Goal: Task Accomplishment & Management: Manage account settings

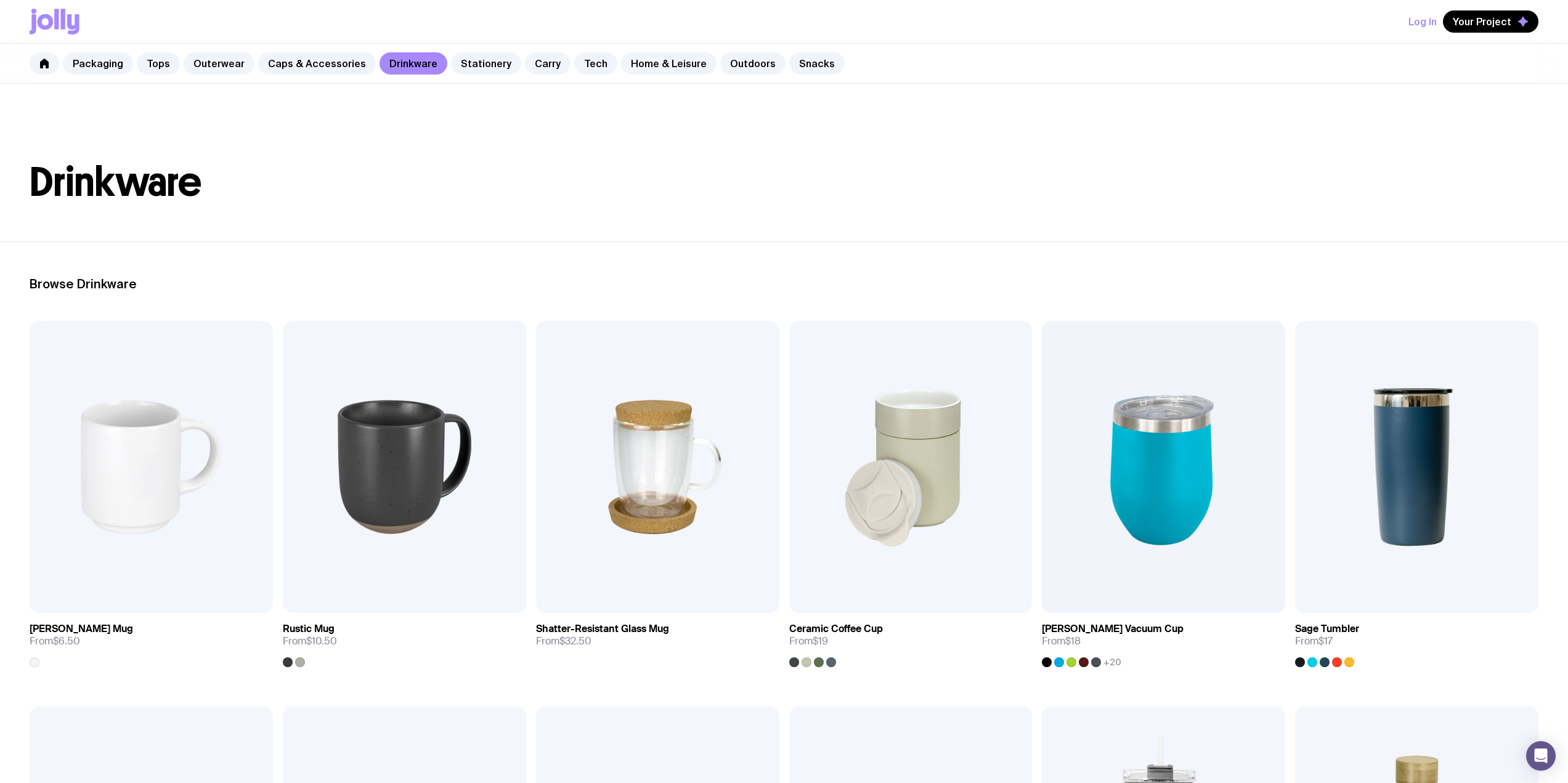
click at [733, 65] on link "Outdoors" at bounding box center [753, 63] width 65 height 22
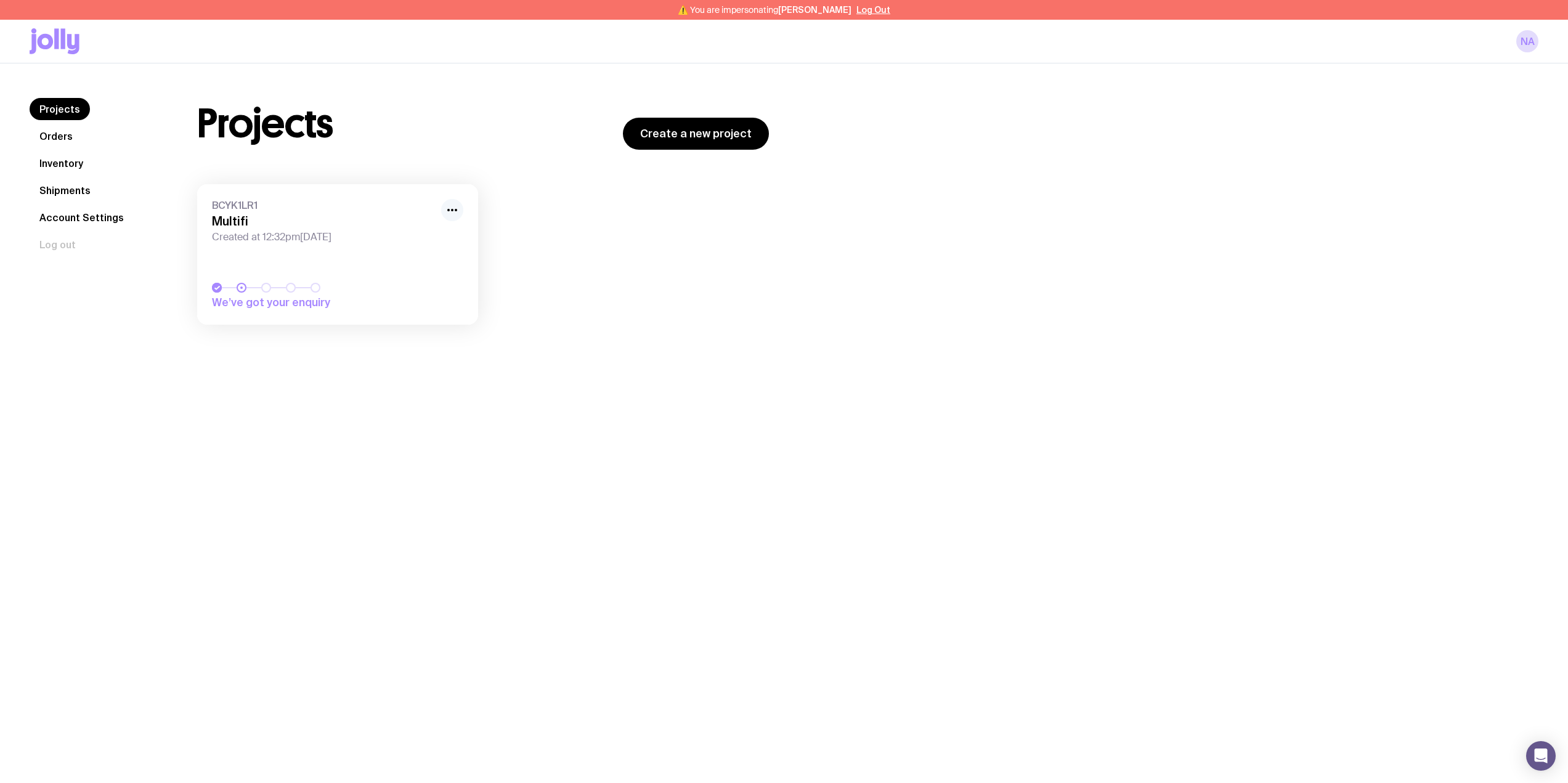
click at [453, 208] on icon "button" at bounding box center [452, 210] width 15 height 15
click at [421, 232] on button "Rename" at bounding box center [424, 237] width 59 height 12
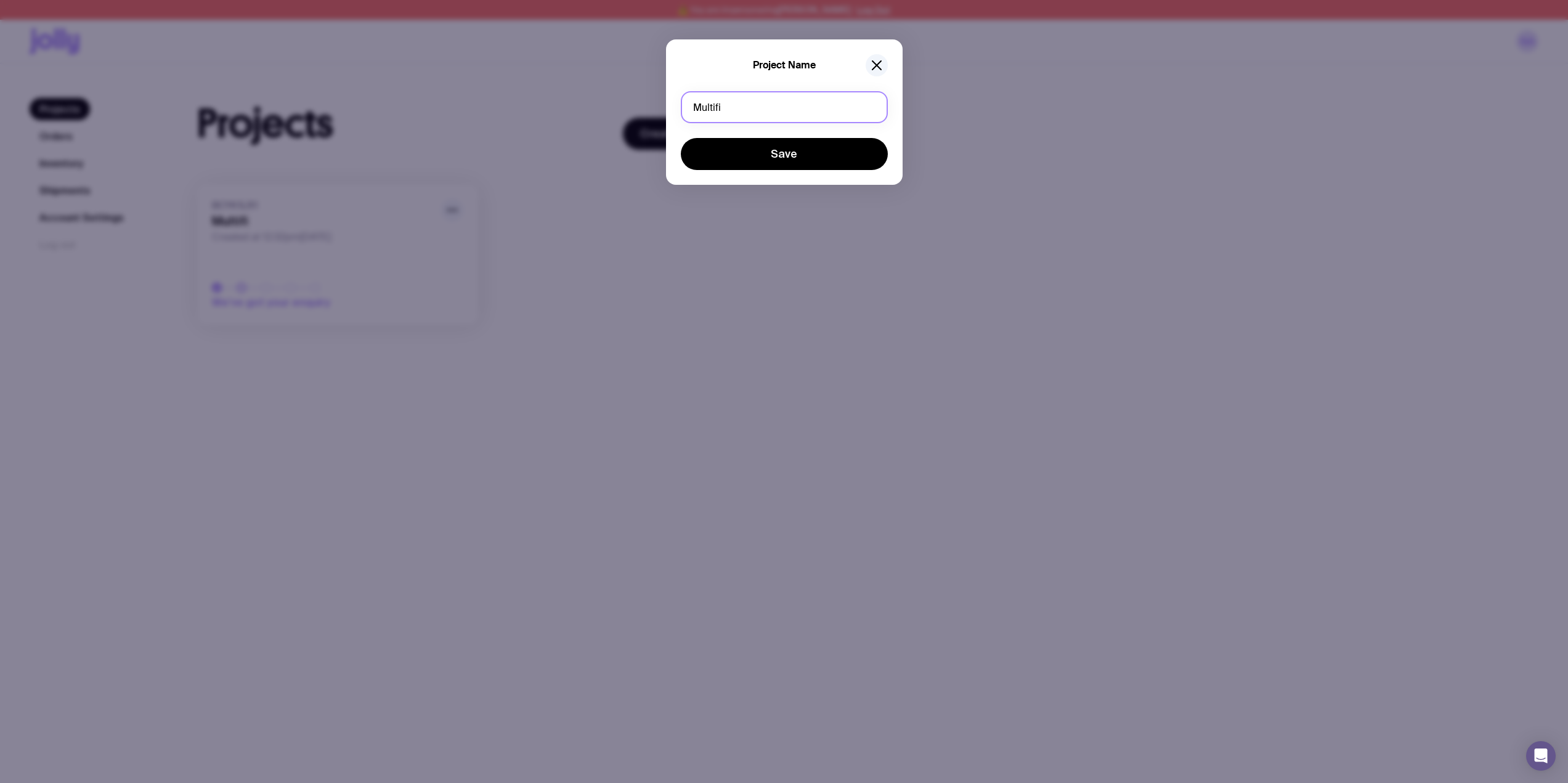
click at [760, 115] on input "Multifi" at bounding box center [784, 107] width 207 height 32
type input "Multifi Merch Packs"
click at [810, 156] on button "Save" at bounding box center [784, 154] width 207 height 32
